Goal: Information Seeking & Learning: Learn about a topic

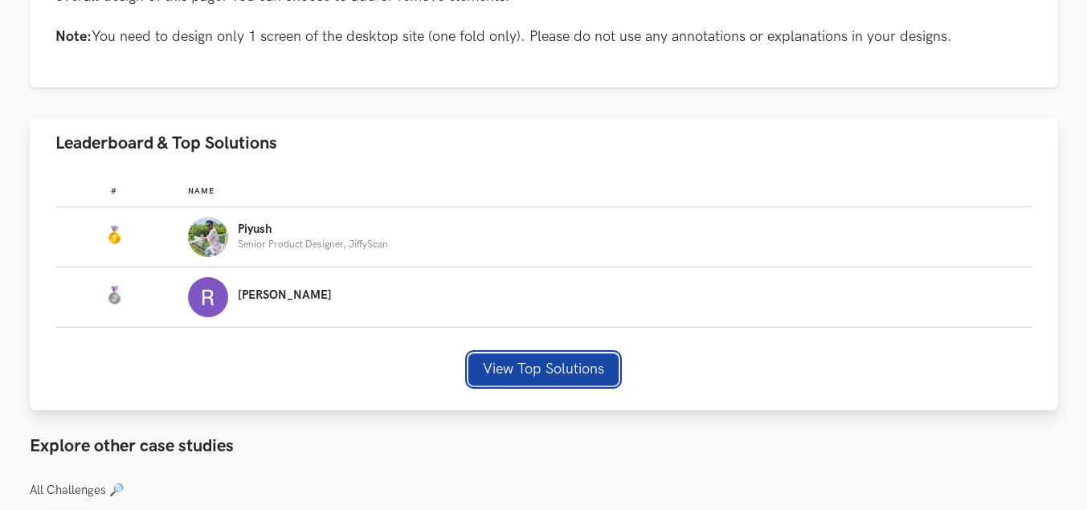
scroll to position [964, 0]
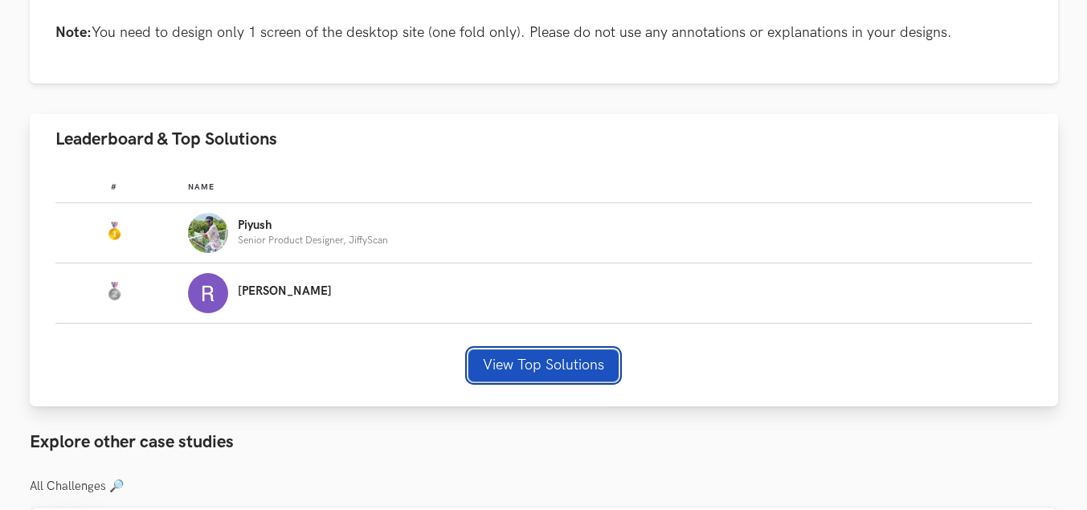
click at [566, 370] on button "View Top Solutions" at bounding box center [543, 366] width 150 height 32
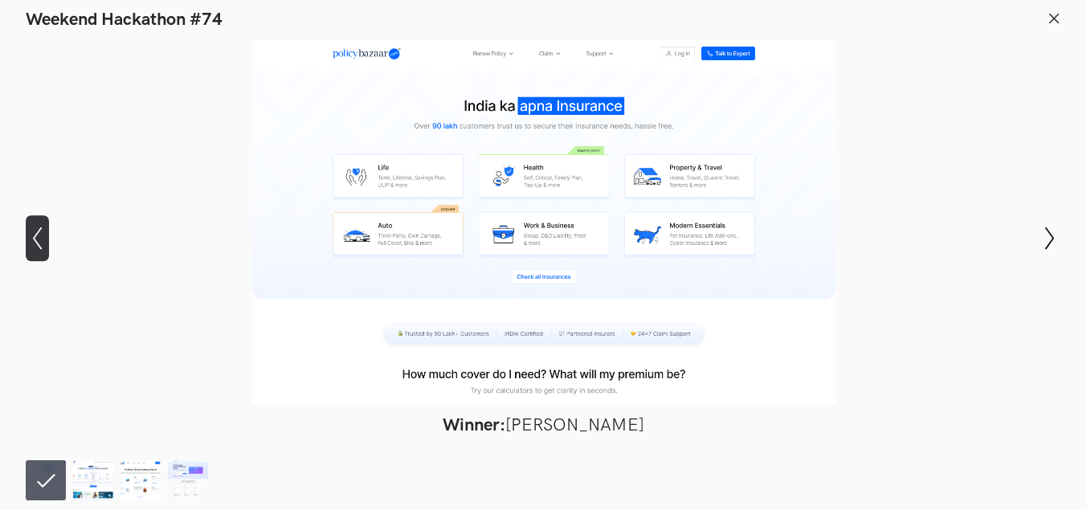
click at [37, 248] on icon "Show previous slide" at bounding box center [37, 238] width 23 height 23
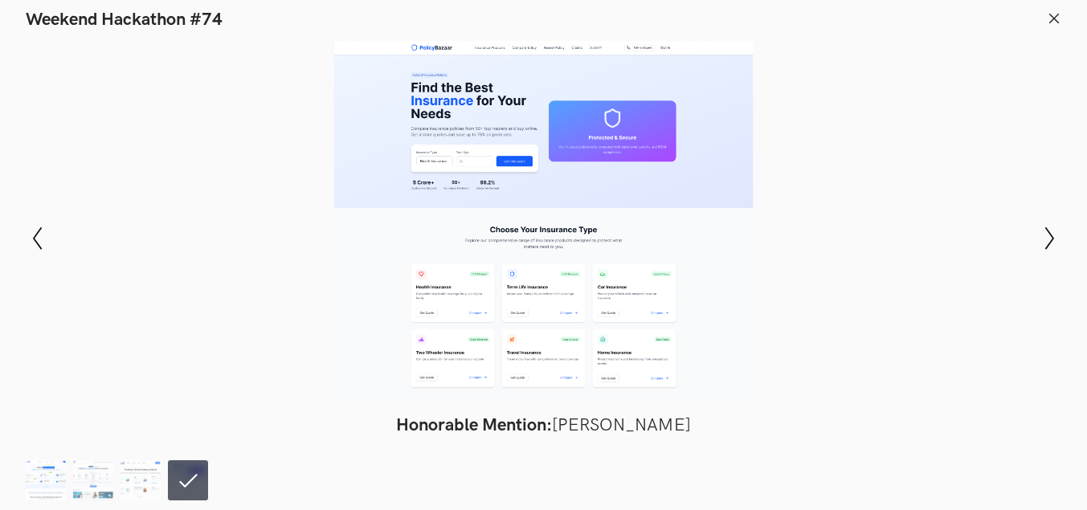
click at [48, 486] on img at bounding box center [46, 480] width 40 height 40
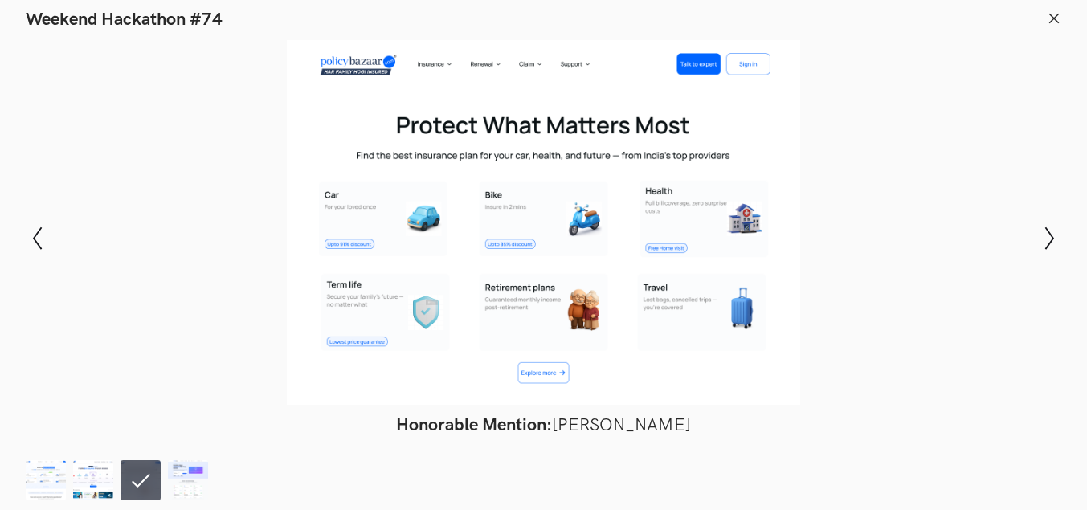
scroll to position [964, 2]
click at [197, 501] on footer at bounding box center [543, 478] width 1087 height 64
click at [193, 493] on img at bounding box center [188, 480] width 40 height 40
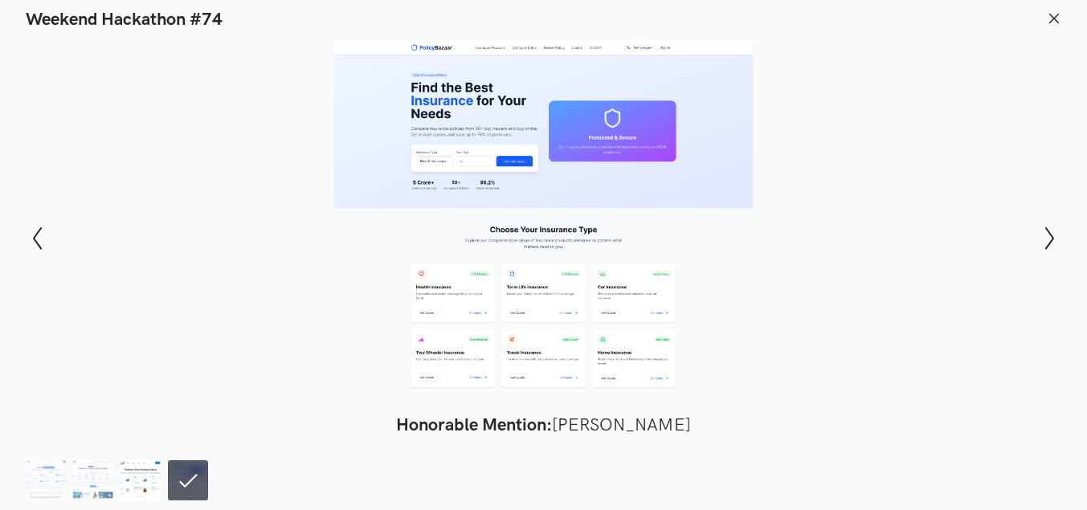
click at [138, 487] on img at bounding box center [141, 480] width 40 height 40
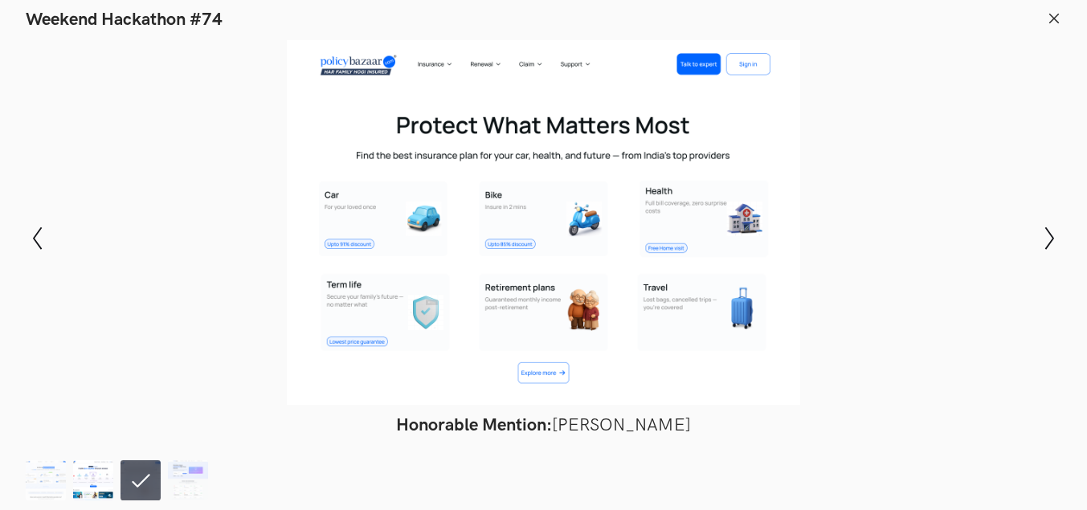
click at [80, 473] on img at bounding box center [93, 480] width 40 height 40
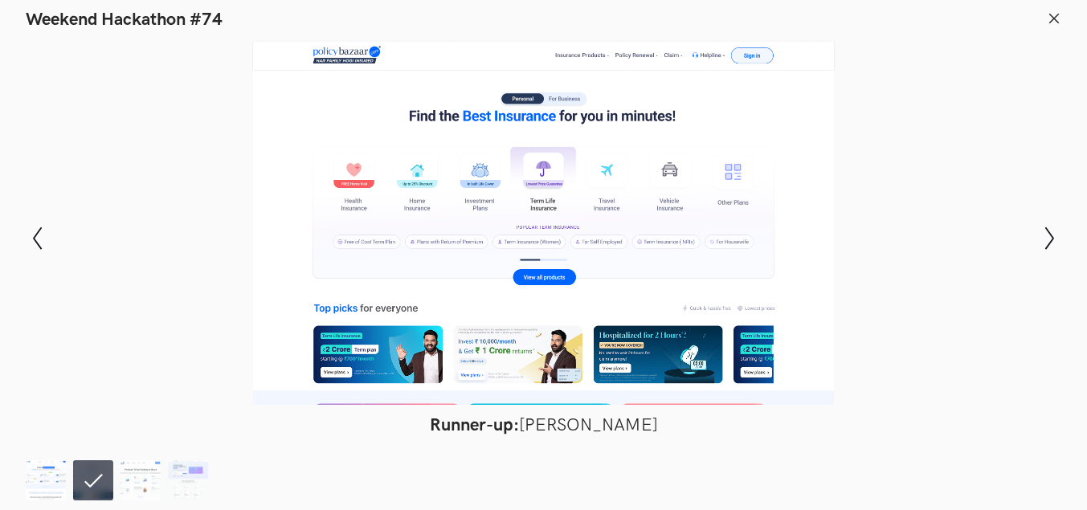
click at [57, 481] on img at bounding box center [46, 480] width 40 height 40
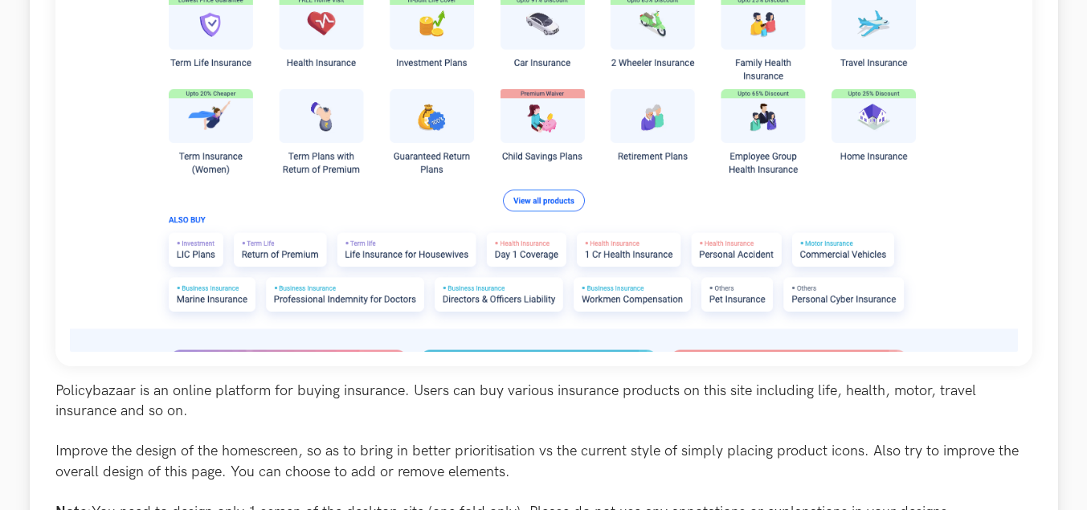
scroll to position [643, 0]
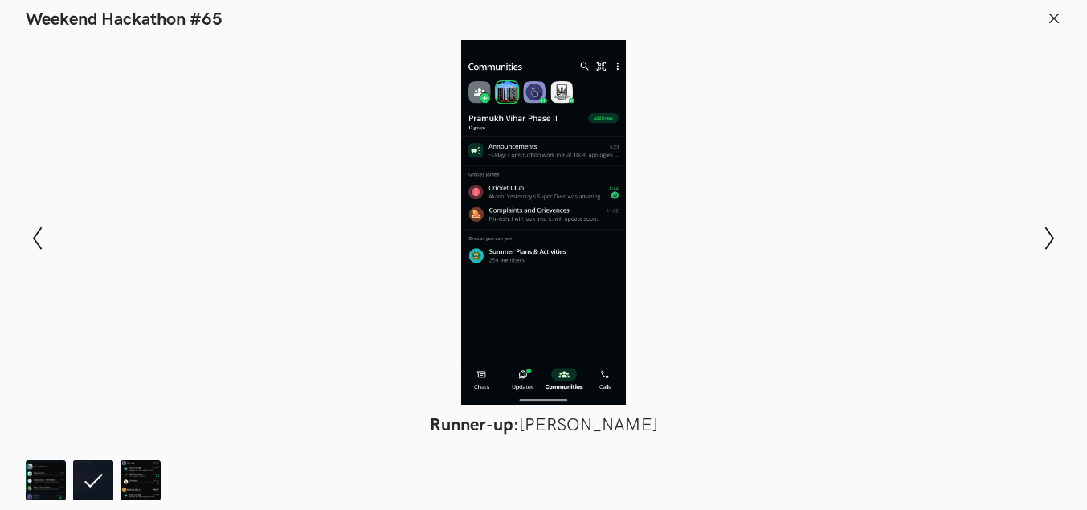
scroll to position [0, 34]
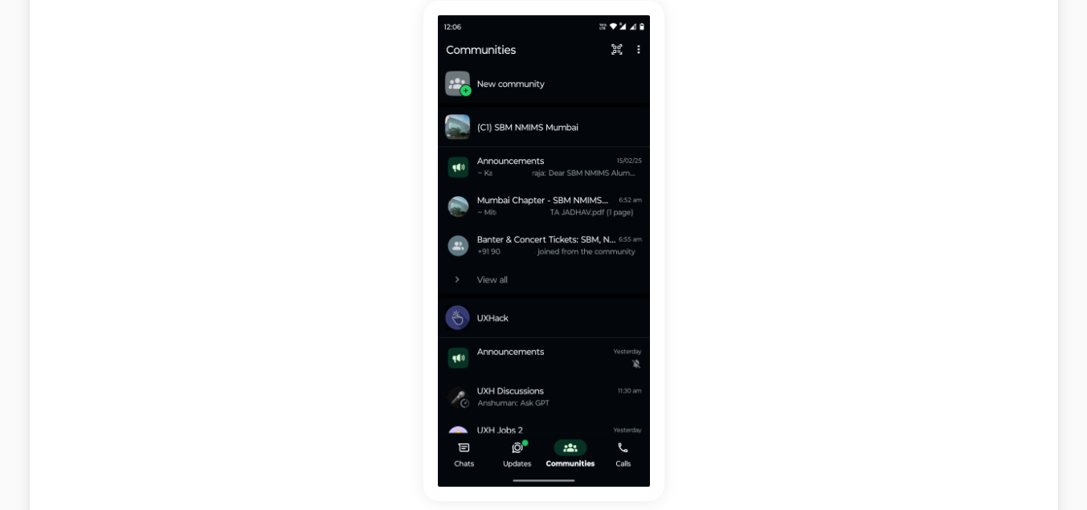
scroll to position [243, 0]
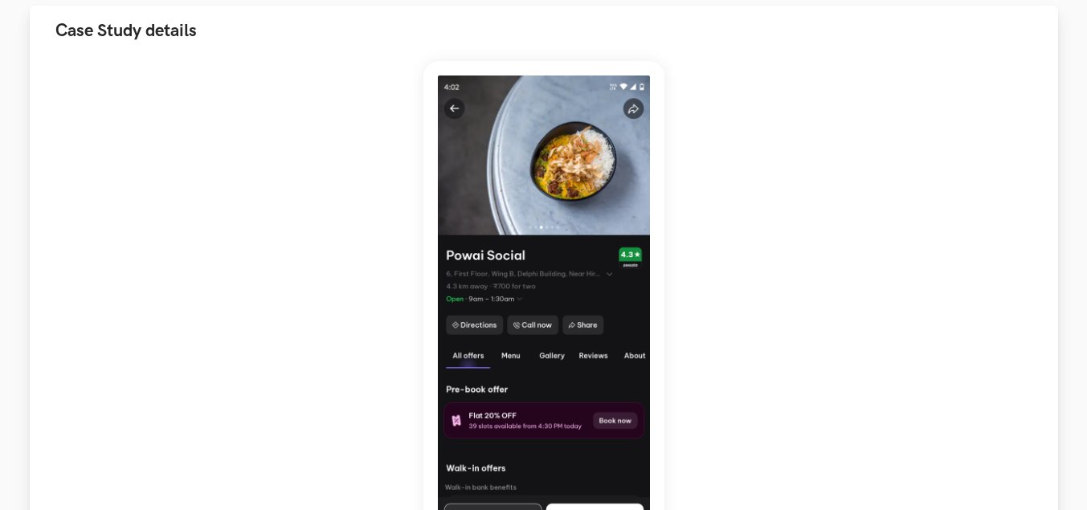
scroll to position [183, 0]
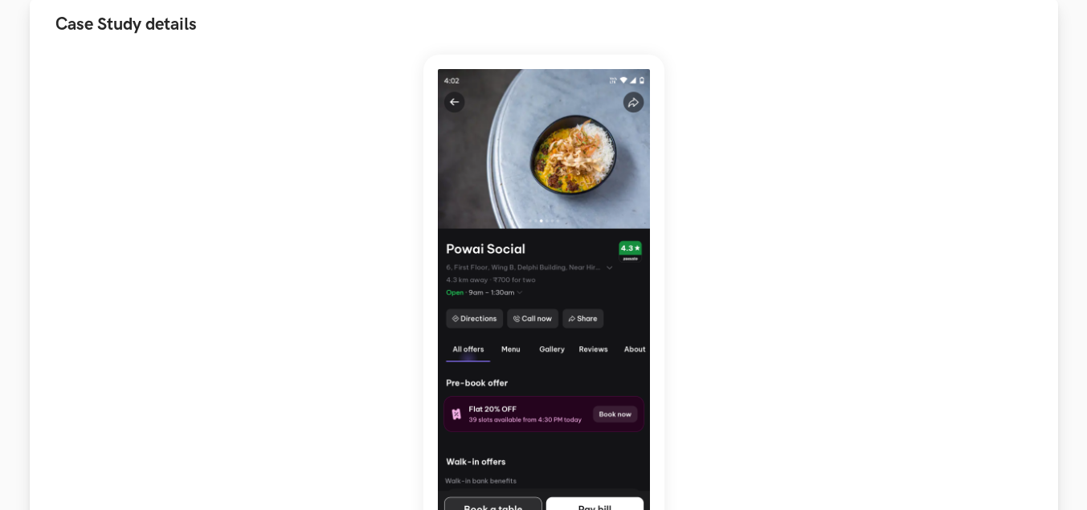
drag, startPoint x: 370, startPoint y: 272, endPoint x: 370, endPoint y: 288, distance: 16.9
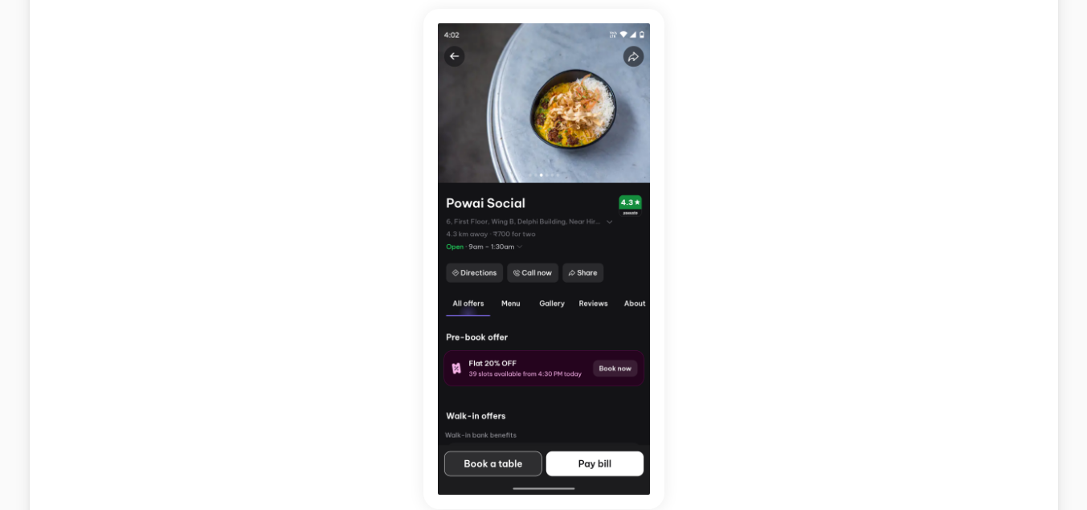
drag, startPoint x: 371, startPoint y: 289, endPoint x: 375, endPoint y: 311, distance: 22.1
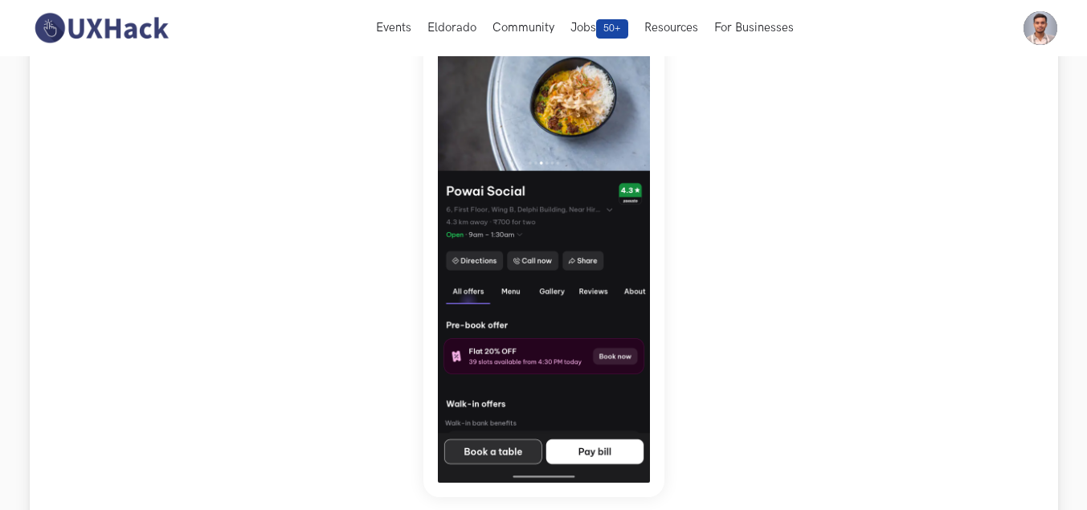
scroll to position [0, 0]
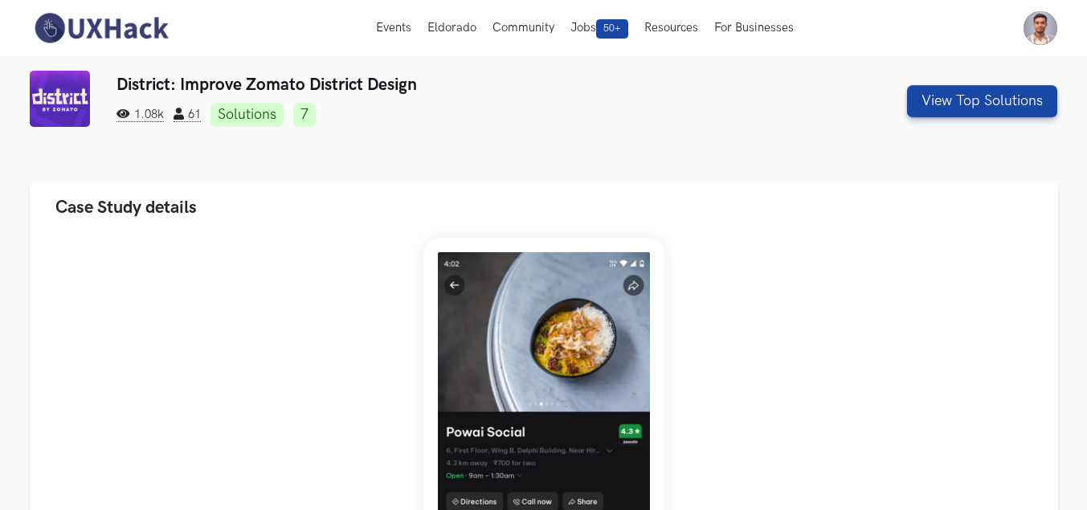
click at [278, 119] on link "Solutions" at bounding box center [247, 115] width 73 height 24
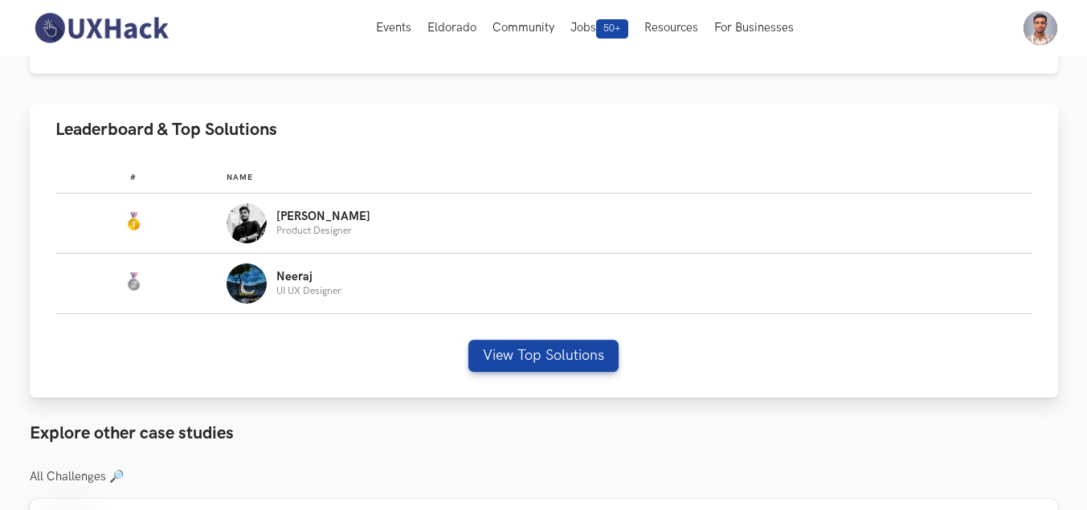
scroll to position [881, 0]
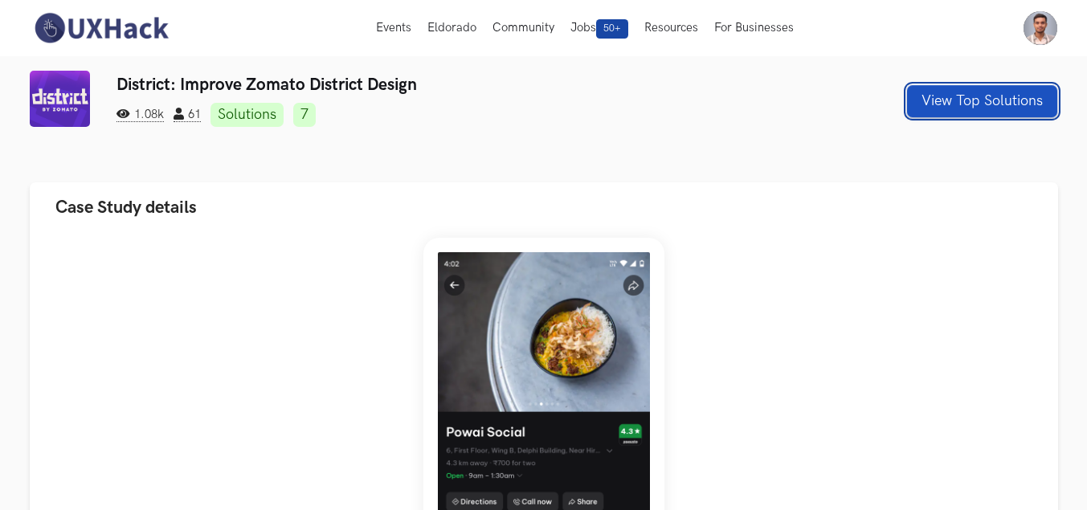
click at [958, 104] on button "View Top Solutions" at bounding box center [982, 101] width 150 height 32
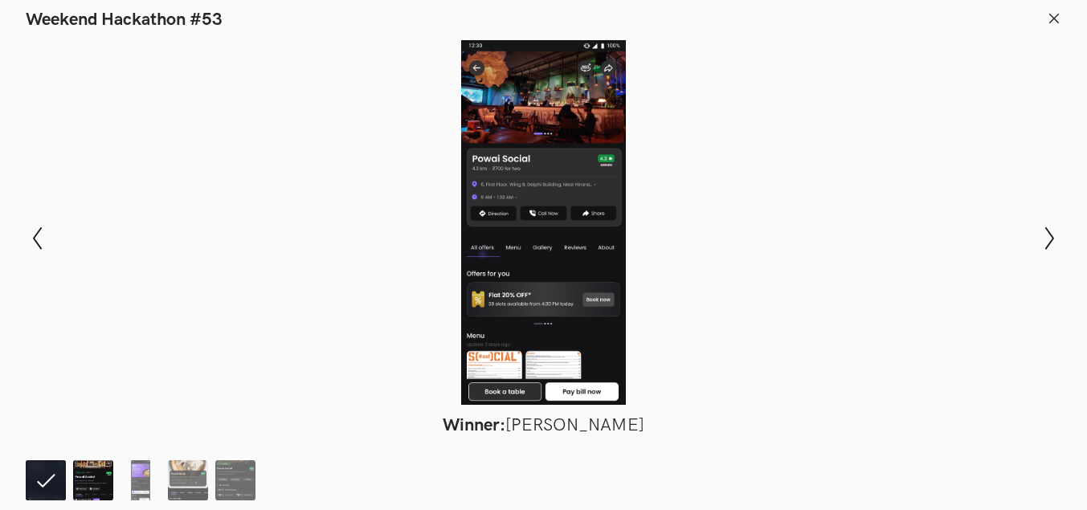
click at [73, 489] on img at bounding box center [93, 480] width 40 height 40
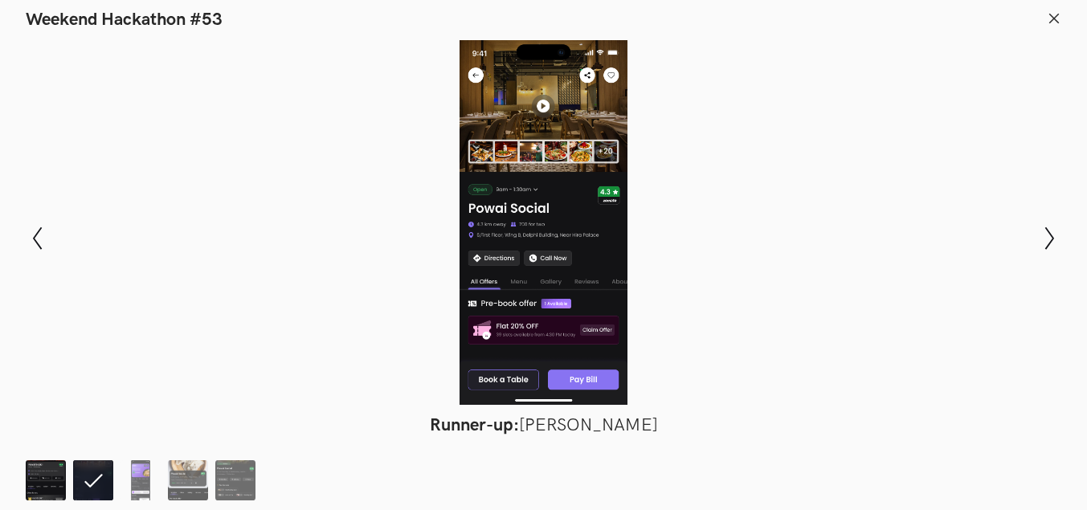
click at [56, 477] on img at bounding box center [46, 480] width 40 height 40
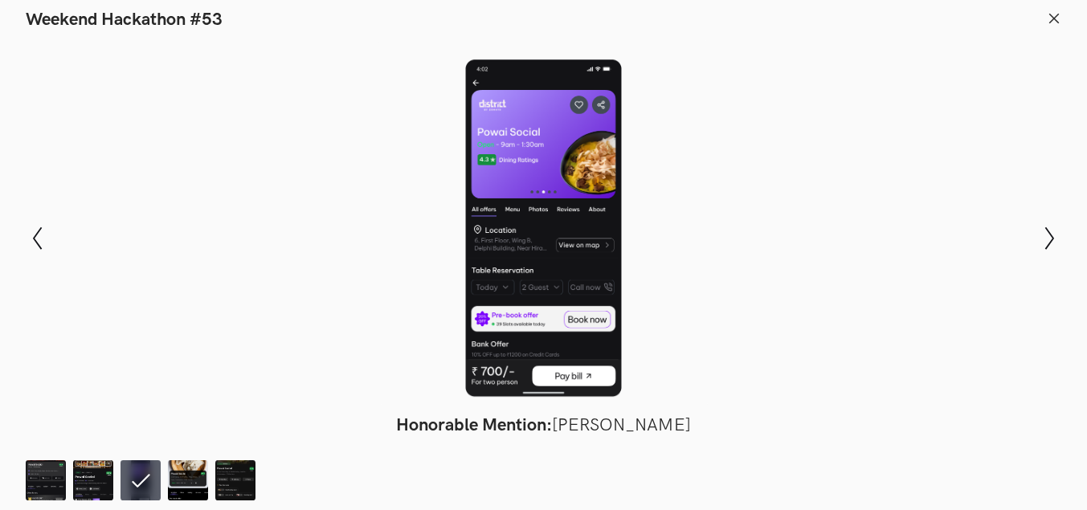
scroll to position [0, 34]
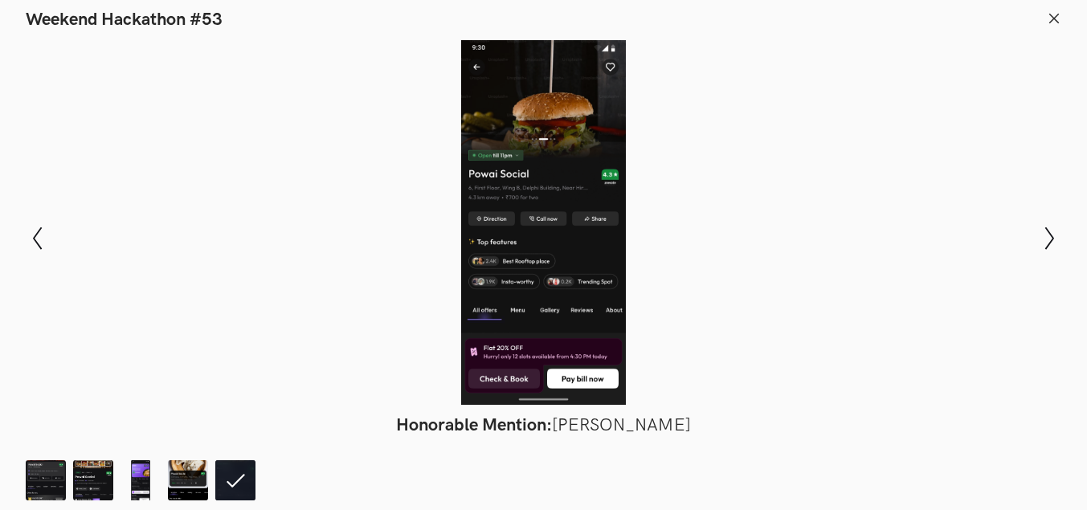
click at [1053, 23] on icon at bounding box center [1054, 18] width 14 height 14
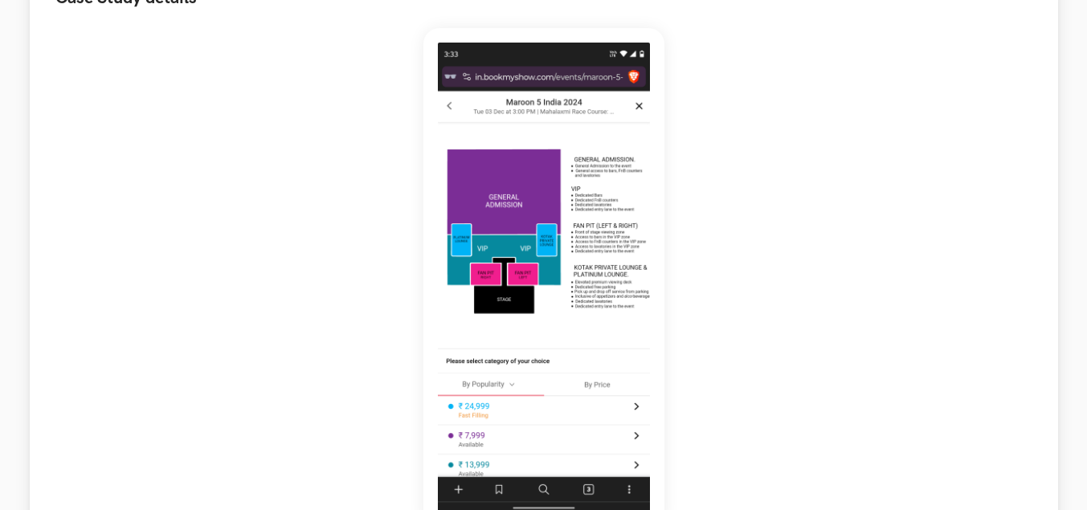
scroll to position [241, 0]
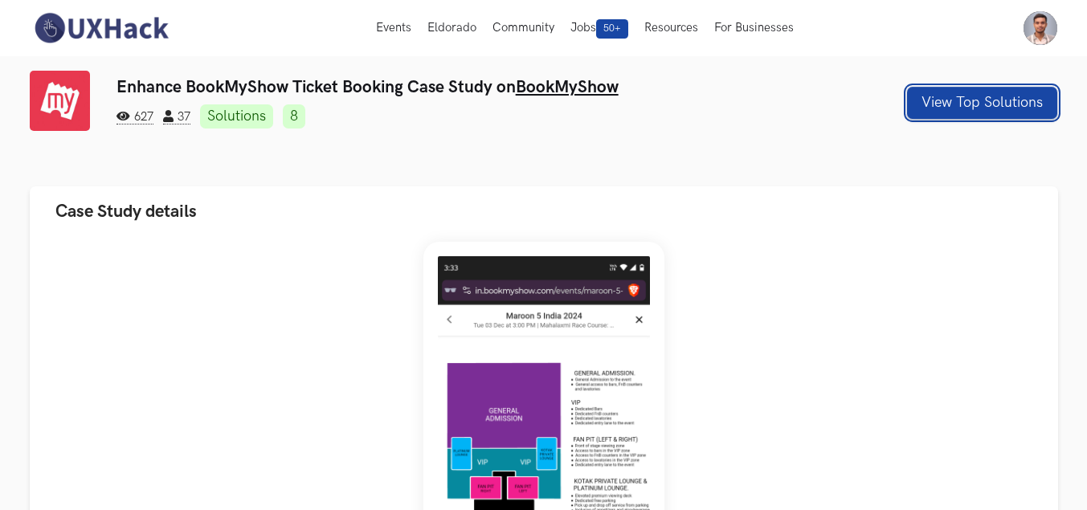
click at [922, 112] on button "View Top Solutions" at bounding box center [982, 103] width 150 height 32
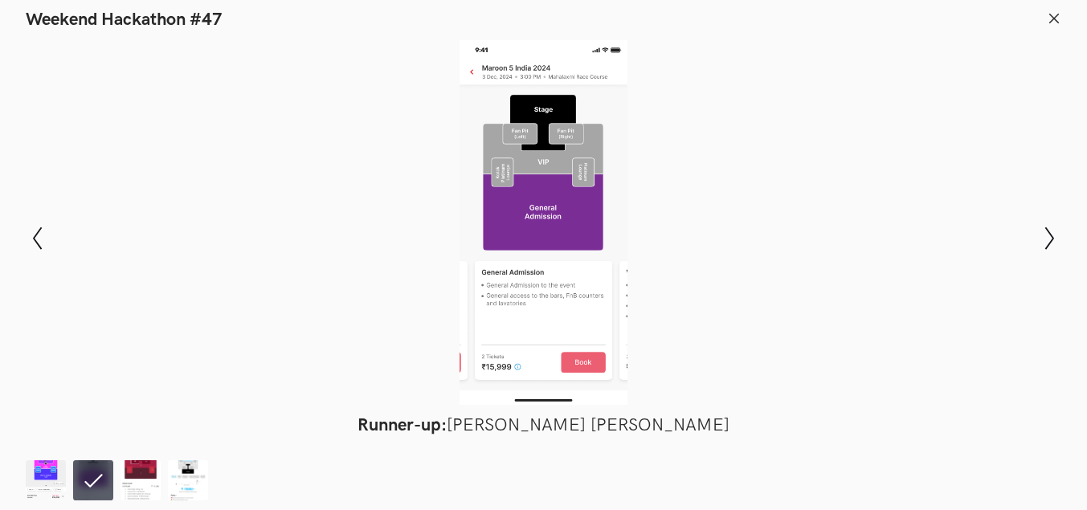
scroll to position [0, 34]
